Goal: Task Accomplishment & Management: Manage account settings

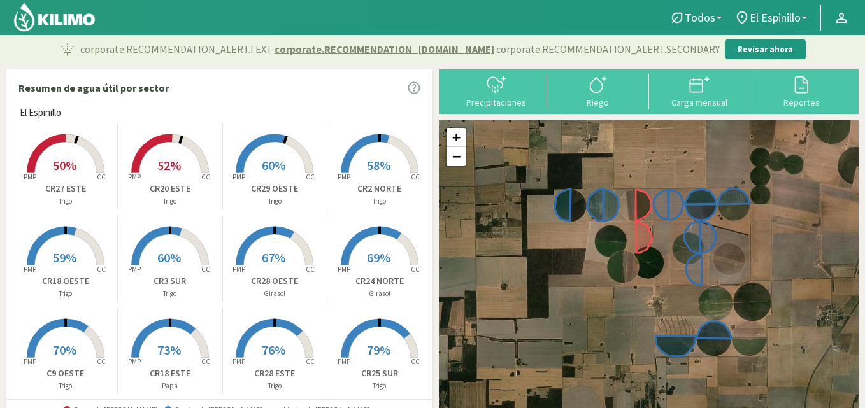
click at [429, 77] on div "Resumen de agua útil por sector" at bounding box center [219, 88] width 425 height 36
click at [429, 75] on div "Resumen de agua útil por sector" at bounding box center [219, 88] width 425 height 36
click at [506, 87] on div at bounding box center [496, 85] width 94 height 20
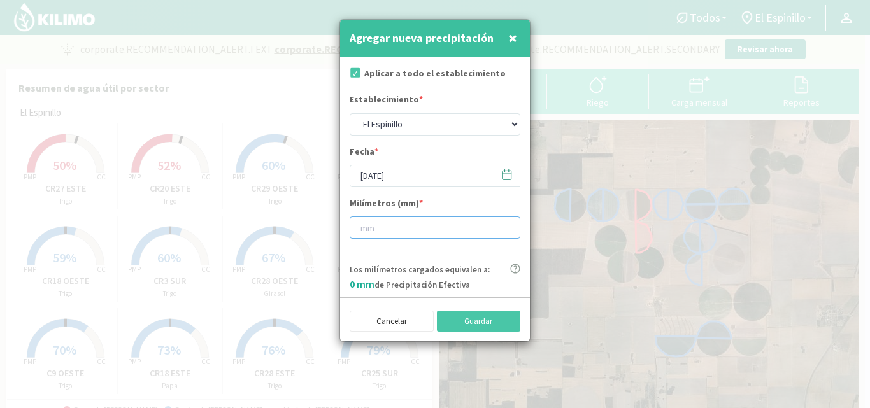
click at [364, 225] on input "number" at bounding box center [435, 228] width 171 height 22
type input "12"
click at [461, 319] on button "Guardar" at bounding box center [479, 322] width 84 height 22
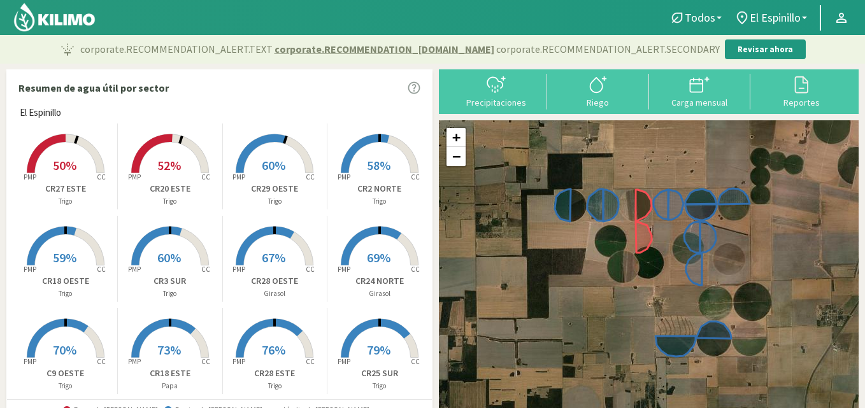
click at [168, 139] on icon at bounding box center [151, 153] width 41 height 39
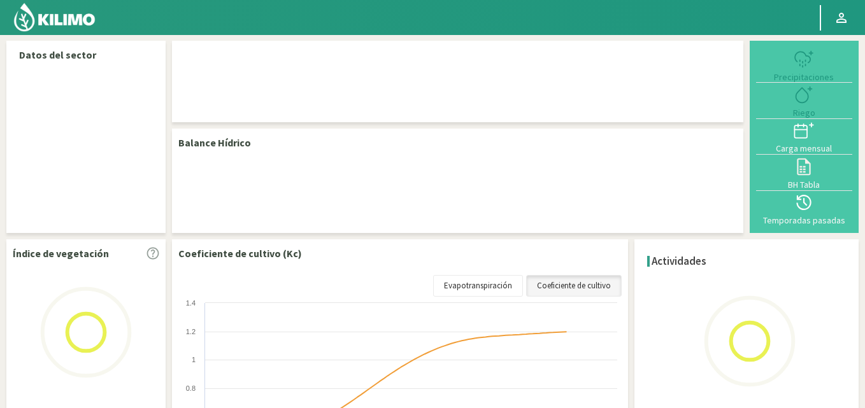
select select "3: Object"
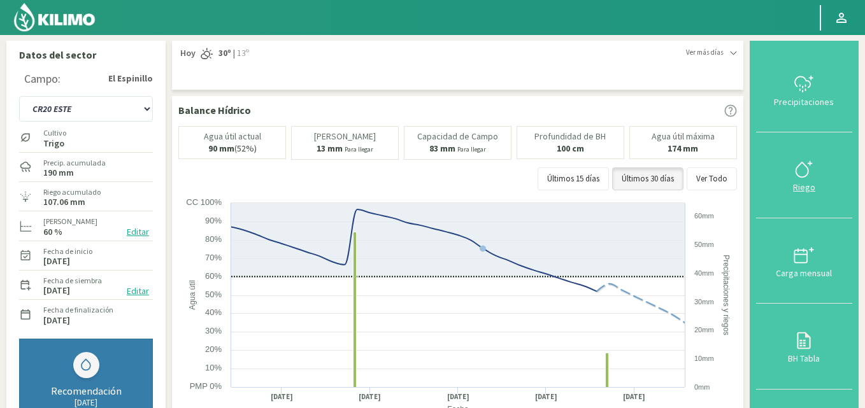
click at [808, 172] on icon at bounding box center [802, 169] width 12 height 15
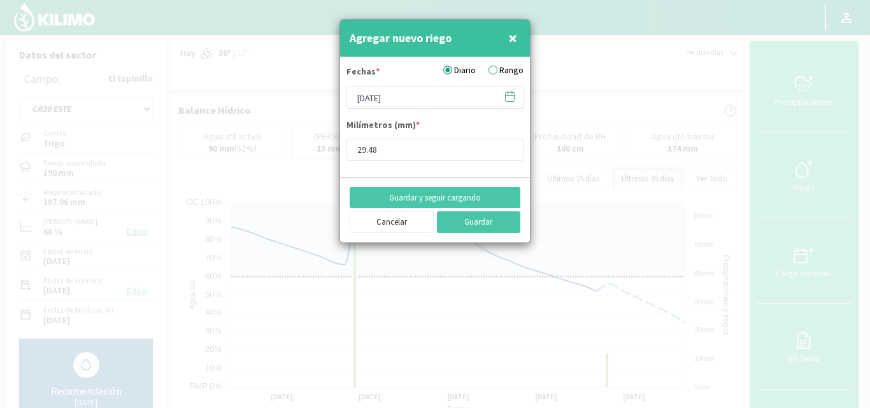
click at [509, 97] on icon at bounding box center [510, 96] width 12 height 12
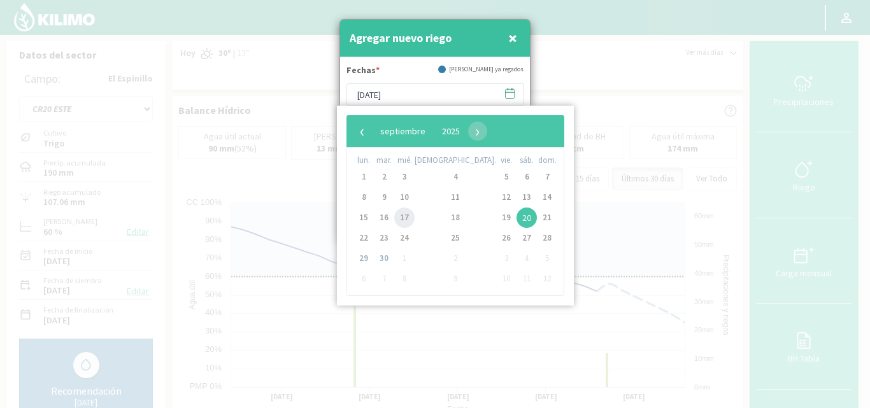
click at [413, 214] on span "17" at bounding box center [404, 218] width 20 height 20
type input "[DATE]"
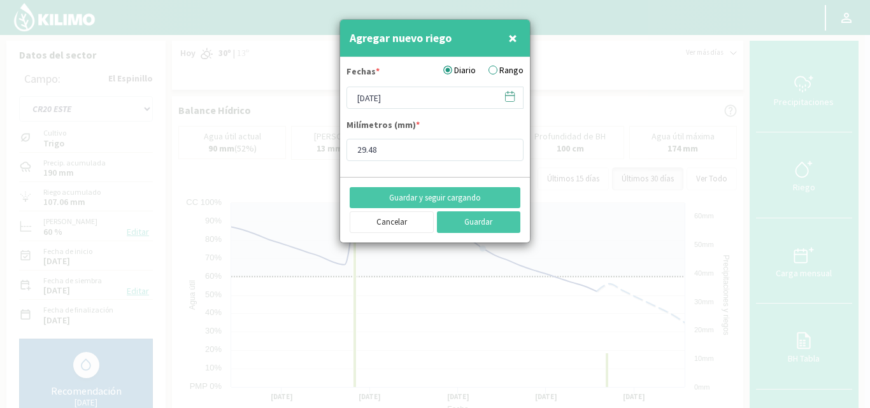
click at [497, 71] on label "Rango" at bounding box center [505, 70] width 35 height 13
click at [0, 0] on input "Rango" at bounding box center [0, 0] width 0 height 0
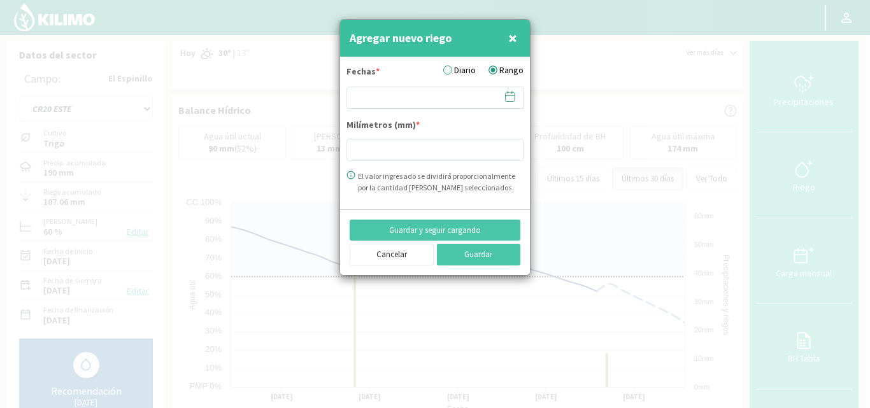
click at [509, 95] on icon at bounding box center [510, 96] width 12 height 12
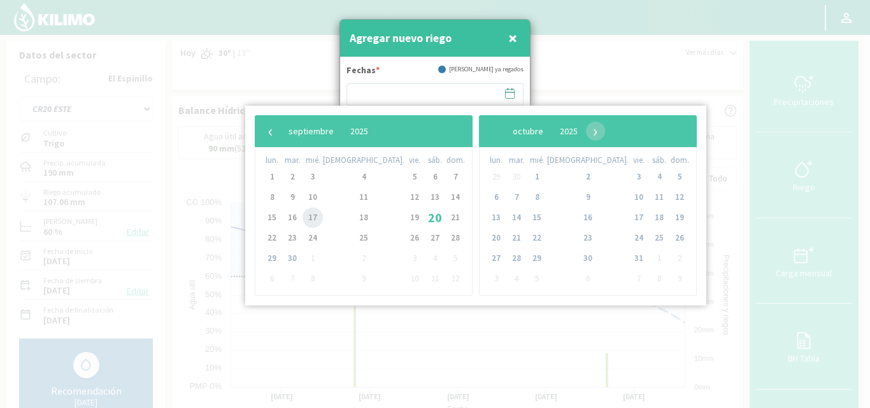
click at [315, 213] on span "17" at bounding box center [312, 218] width 20 height 20
click at [570, 71] on div at bounding box center [435, 204] width 870 height 408
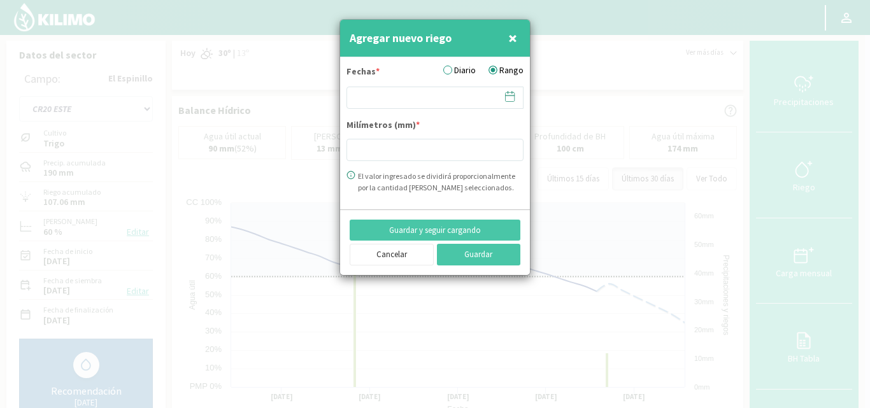
click at [506, 97] on icon at bounding box center [510, 96] width 12 height 12
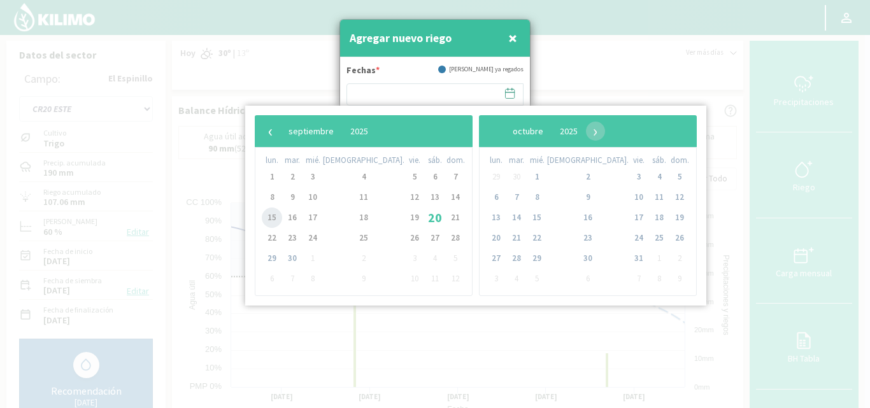
click at [274, 218] on span "15" at bounding box center [272, 218] width 20 height 20
click at [317, 217] on span "17" at bounding box center [312, 218] width 20 height 20
type input "15/09/2025 - 17/09/2025"
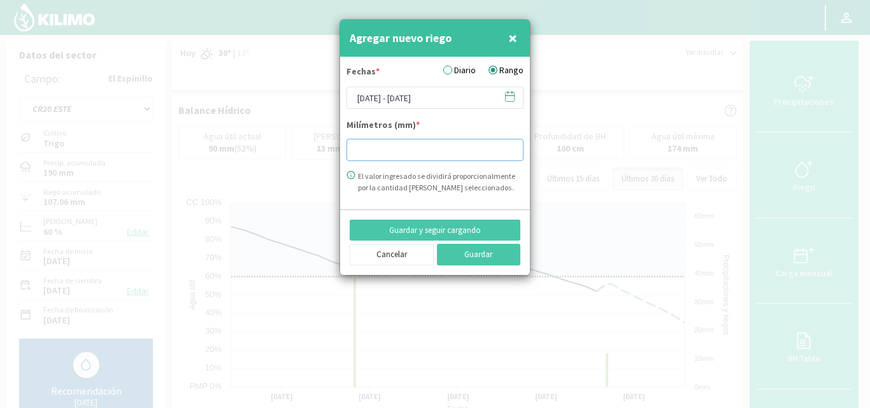
click at [368, 151] on input "number" at bounding box center [434, 150] width 177 height 22
type input "28.73"
click at [467, 251] on button "Guardar" at bounding box center [479, 255] width 84 height 22
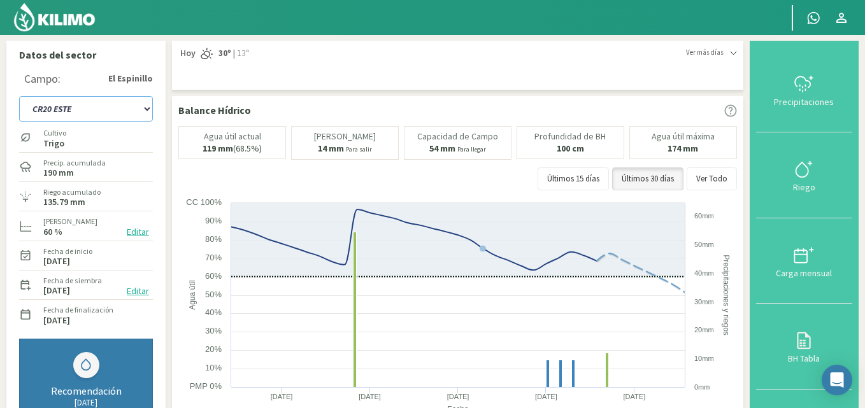
click at [148, 110] on select "C9 OESTE CR18 ESTE CR18 OESTE CR20 ESTE CR24 NORTE CR25 NORTE CR25 SUR CR26 EST…" at bounding box center [86, 108] width 134 height 25
click at [19, 96] on select "C9 OESTE CR18 ESTE CR18 OESTE CR20 ESTE CR24 NORTE CR25 NORTE CR25 SUR CR26 EST…" at bounding box center [86, 108] width 134 height 25
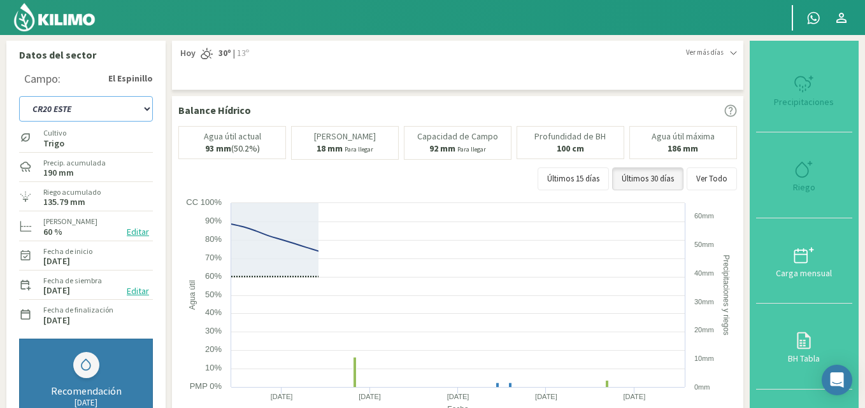
select select "24: Object"
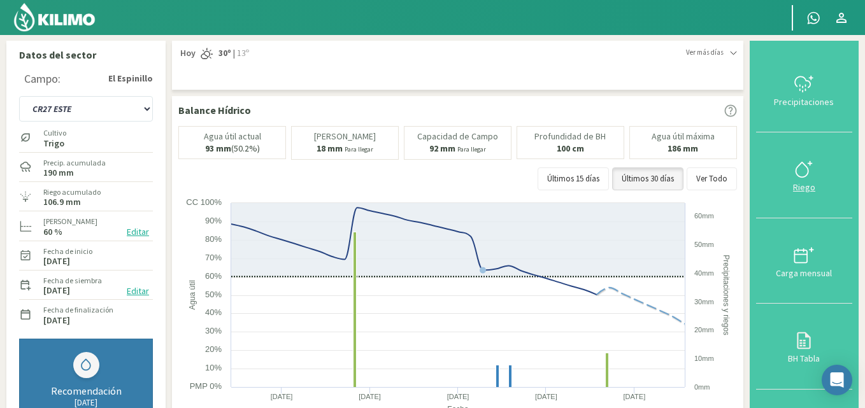
click at [809, 176] on icon at bounding box center [803, 169] width 20 height 20
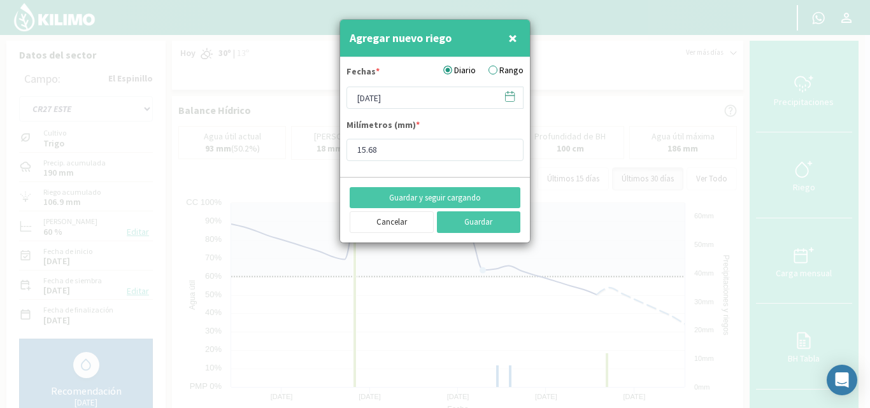
click at [510, 24] on div "Agregar nuevo riego ×" at bounding box center [435, 39] width 190 height 38
click at [512, 38] on span "×" at bounding box center [512, 37] width 9 height 21
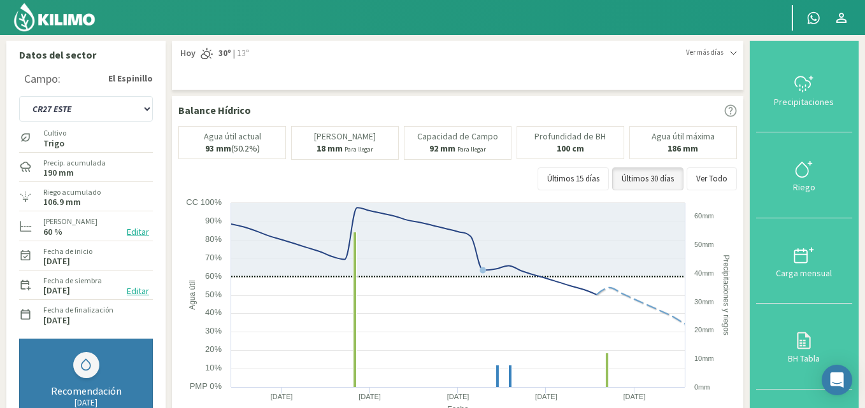
scroll to position [357, 0]
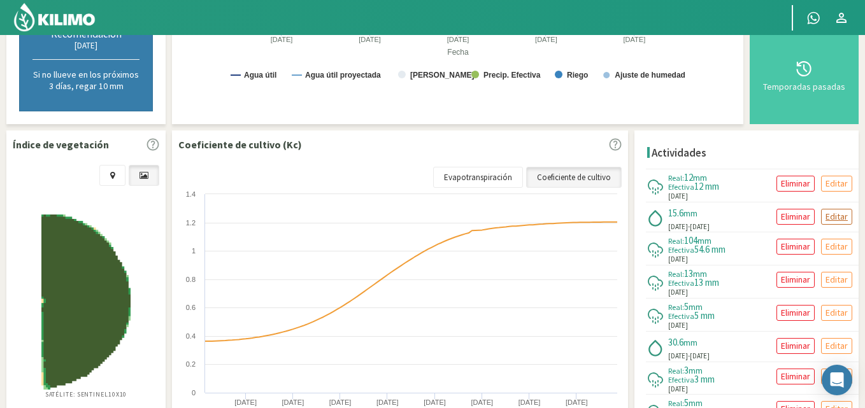
click at [829, 218] on p "Editar" at bounding box center [836, 217] width 22 height 15
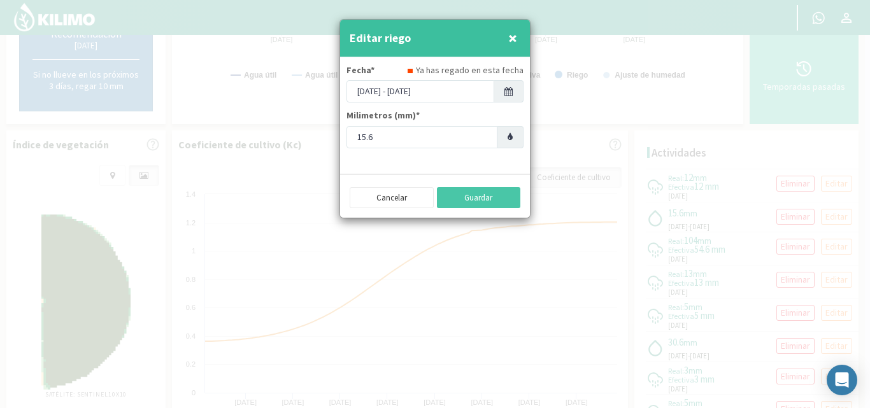
click at [503, 87] on span at bounding box center [508, 91] width 29 height 22
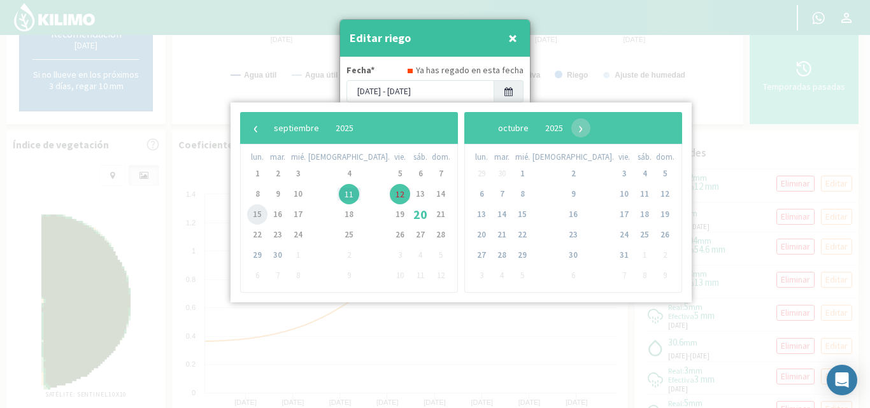
click at [257, 215] on span "15" at bounding box center [257, 214] width 20 height 20
click at [339, 215] on span "18" at bounding box center [349, 214] width 20 height 20
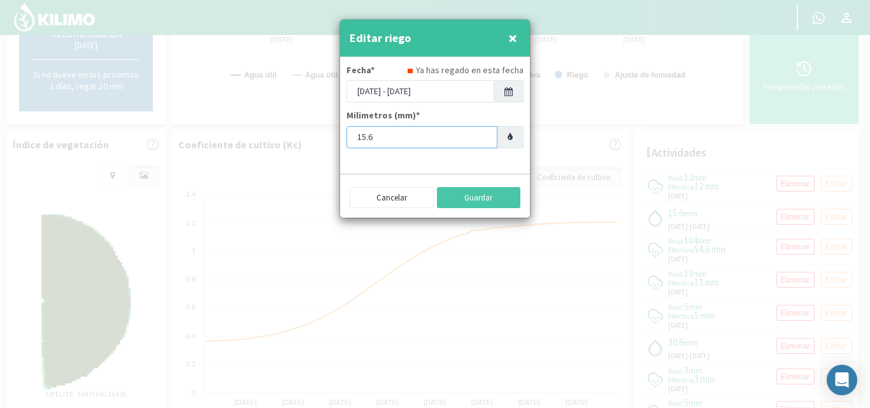
click at [380, 135] on input "15.6" at bounding box center [421, 137] width 151 height 22
type input "1"
type input "31.19"
click at [468, 196] on button "Guardar" at bounding box center [479, 198] width 84 height 22
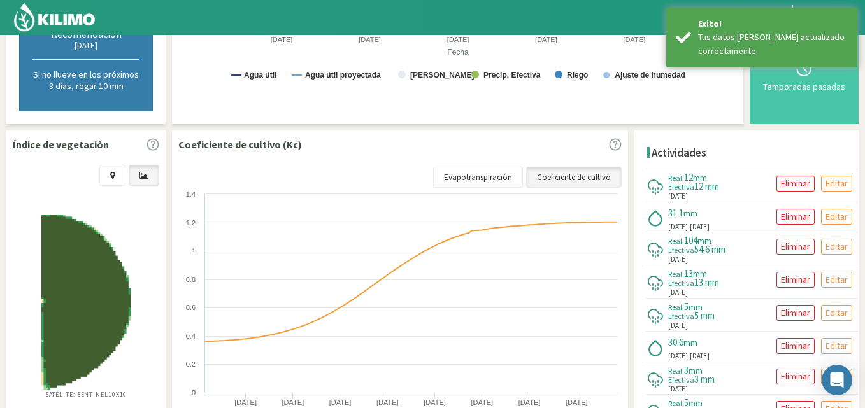
scroll to position [0, 0]
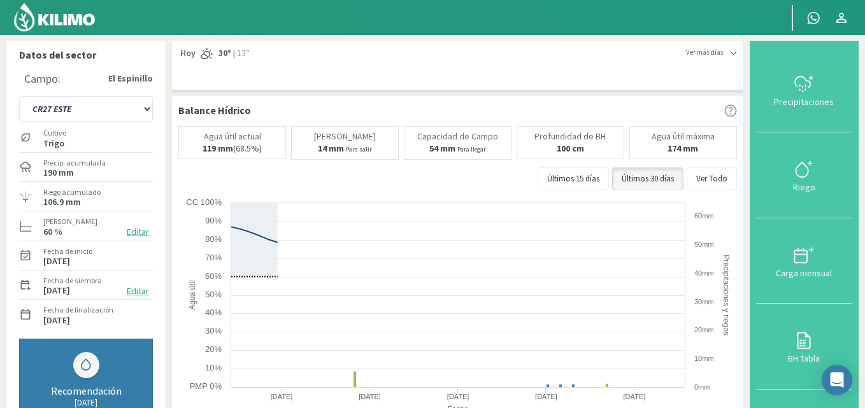
select select "33: Object"
